Goal: Check status

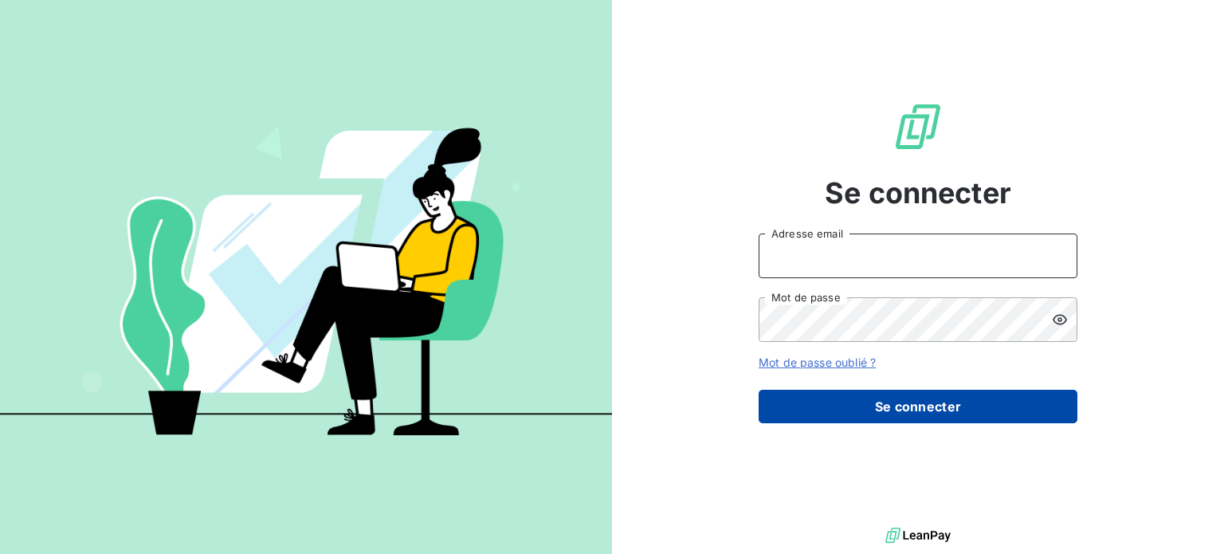
type input "[PERSON_NAME][EMAIL_ADDRESS][DOMAIN_NAME]"
click at [894, 414] on button "Se connecter" at bounding box center [918, 406] width 319 height 33
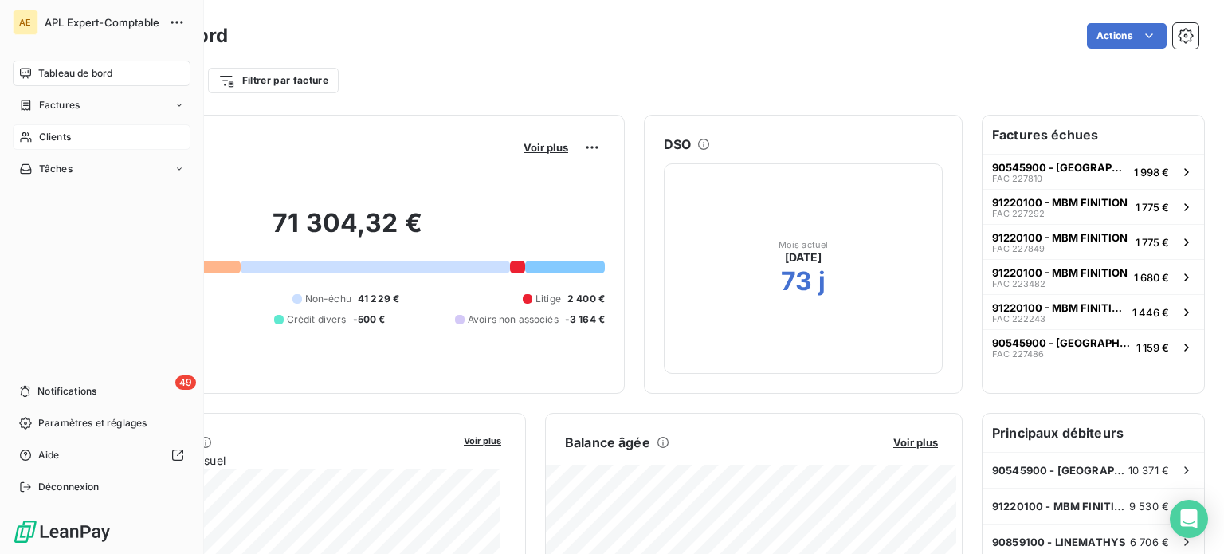
click at [59, 139] on span "Clients" at bounding box center [55, 137] width 32 height 14
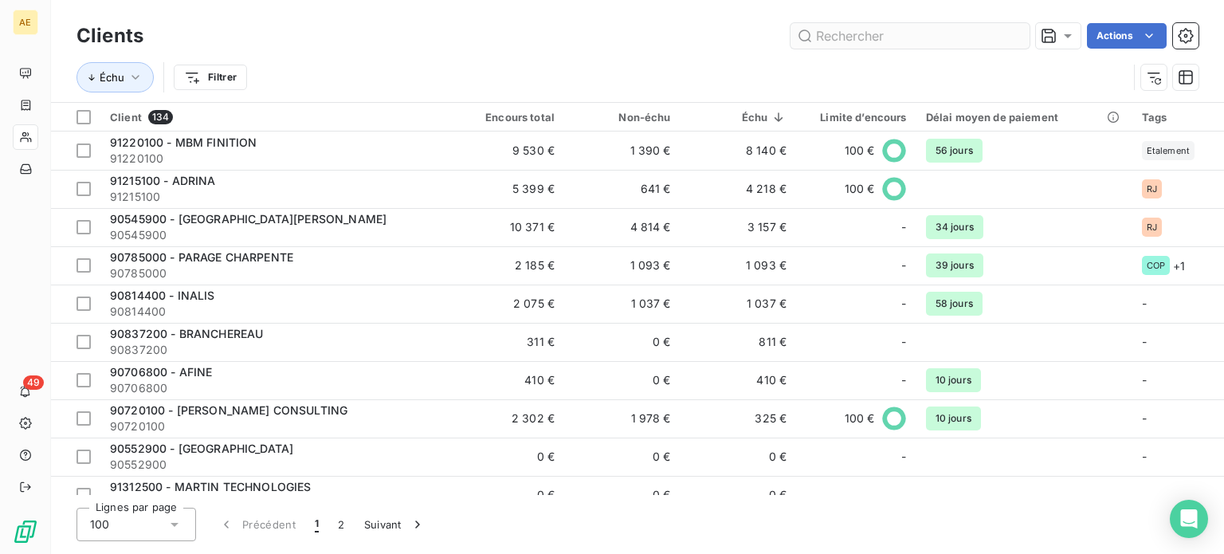
click at [853, 44] on input "text" at bounding box center [909, 35] width 239 height 25
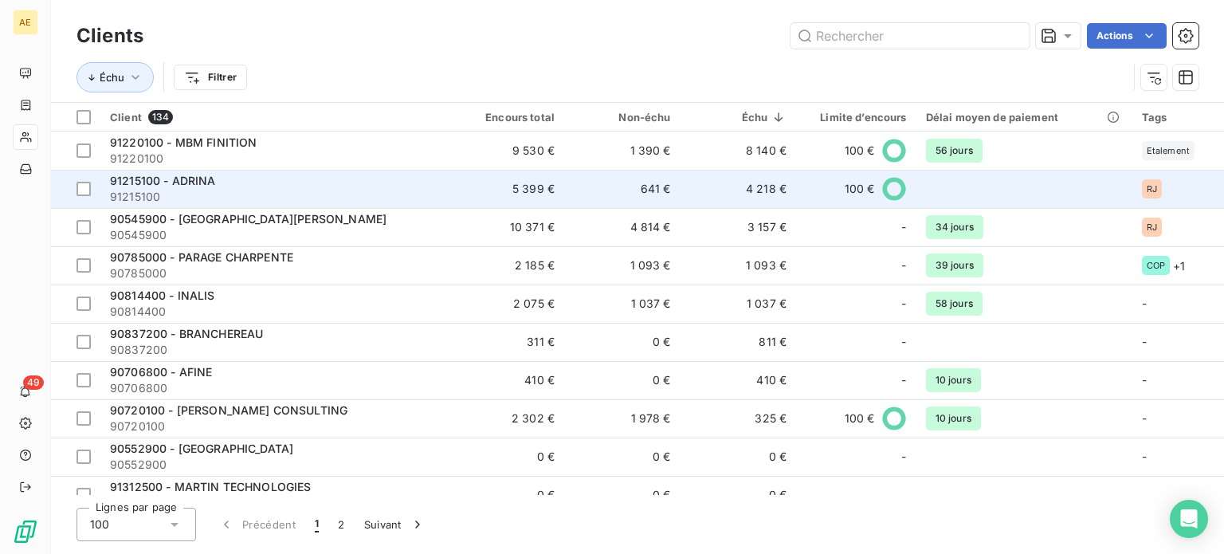
click at [168, 177] on span "91215100 - ADRINA" at bounding box center [163, 181] width 106 height 14
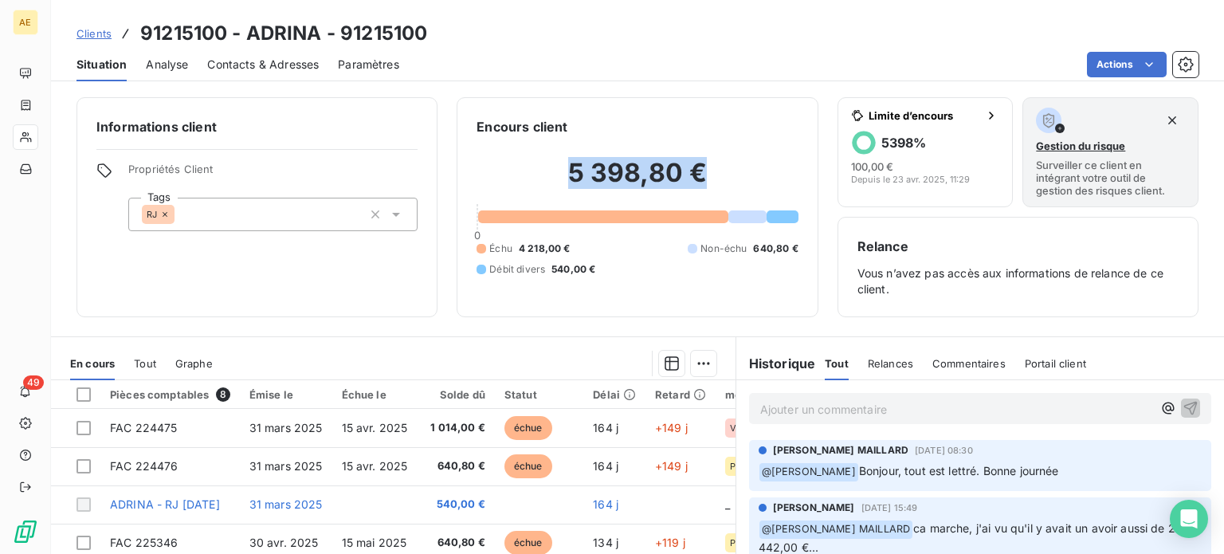
drag, startPoint x: 701, startPoint y: 176, endPoint x: 493, endPoint y: 181, distance: 208.0
click at [493, 181] on h2 "5 398,80 €" at bounding box center [636, 181] width 321 height 48
